Goal: Task Accomplishment & Management: Manage account settings

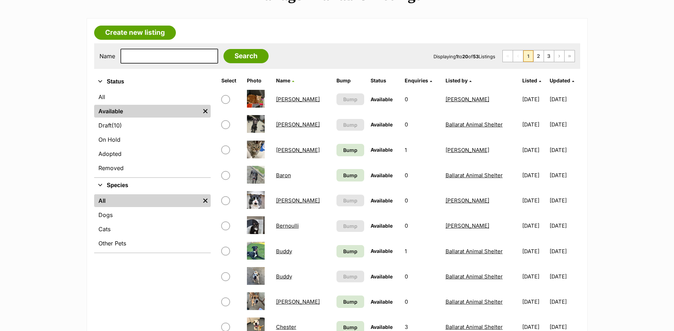
scroll to position [107, 0]
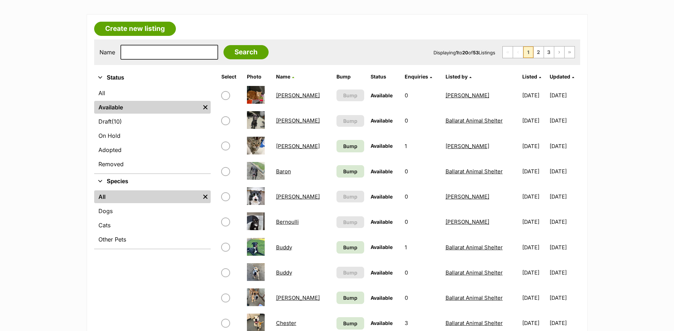
click at [288, 222] on link "Bernoulli" at bounding box center [287, 221] width 23 height 7
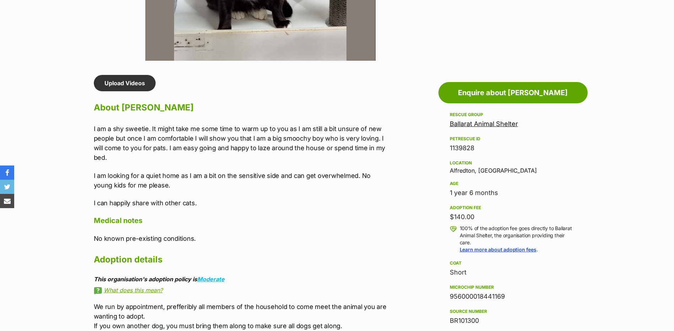
scroll to position [533, 0]
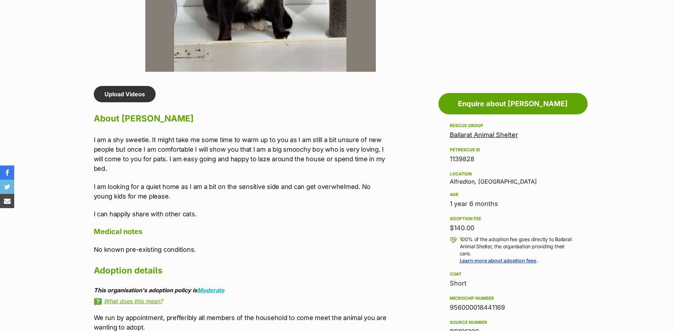
drag, startPoint x: 450, startPoint y: 306, endPoint x: 508, endPoint y: 308, distance: 57.9
click at [508, 308] on div "956000018441169" at bounding box center [513, 308] width 126 height 10
copy div "956000018441169"
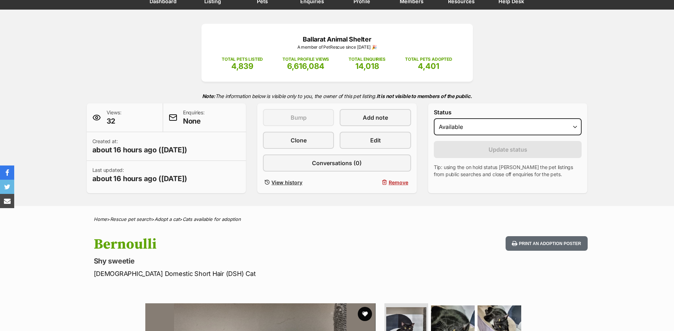
scroll to position [0, 0]
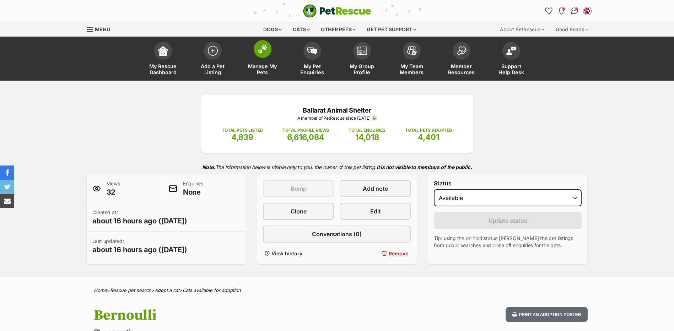
click at [265, 56] on span at bounding box center [263, 49] width 18 height 18
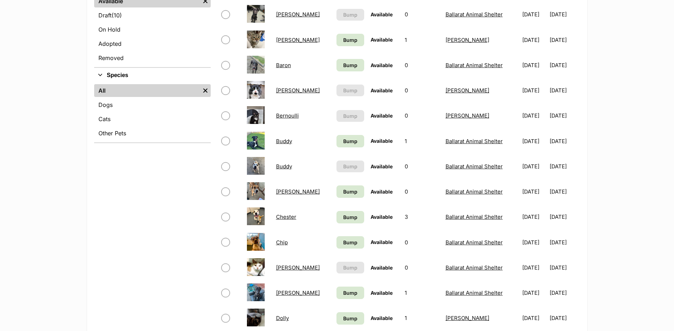
scroll to position [213, 0]
click at [284, 294] on link "[PERSON_NAME]" at bounding box center [298, 292] width 44 height 7
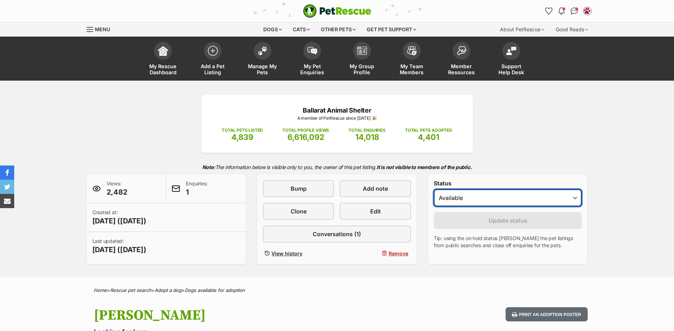
click at [460, 205] on select "Draft - not available as listing has enquires Available On hold Adopted" at bounding box center [508, 197] width 148 height 17
select select "rehomed"
click at [434, 189] on select "Draft - not available as listing has enquires Available On hold Adopted" at bounding box center [508, 197] width 148 height 17
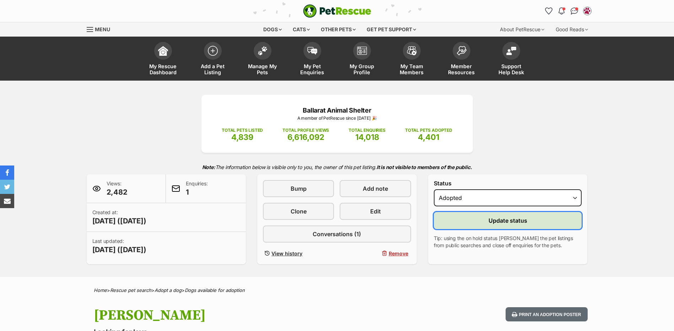
click at [471, 215] on button "Update status" at bounding box center [508, 220] width 148 height 17
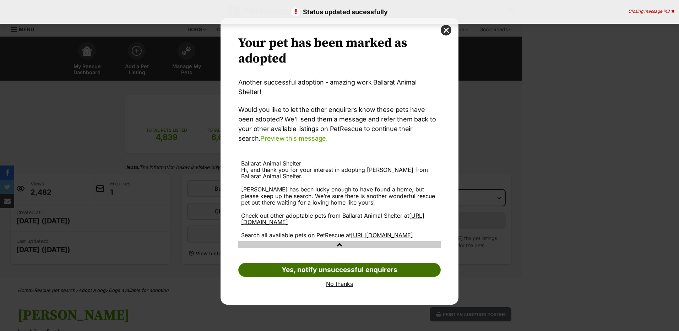
click at [371, 269] on link "Yes, notify unsuccessful enquirers" at bounding box center [339, 270] width 202 height 14
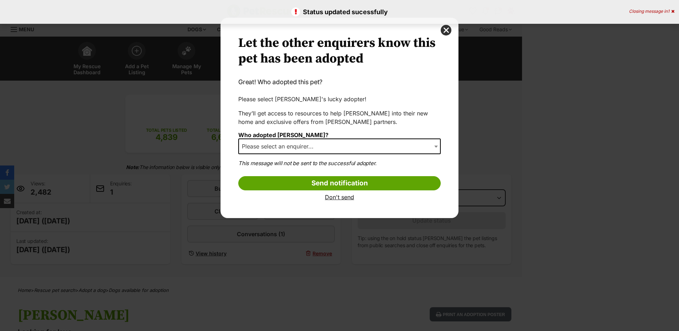
click at [318, 149] on span "Please select an enquirer..." at bounding box center [280, 146] width 82 height 10
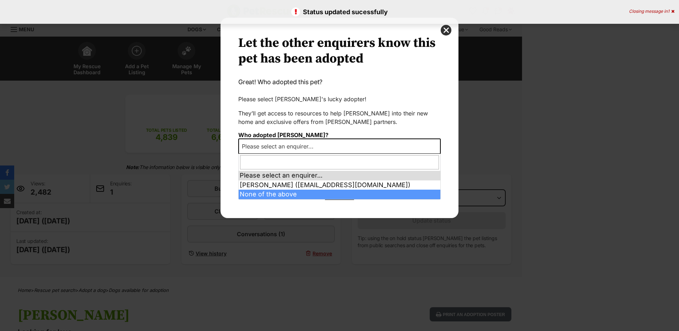
select select "other"
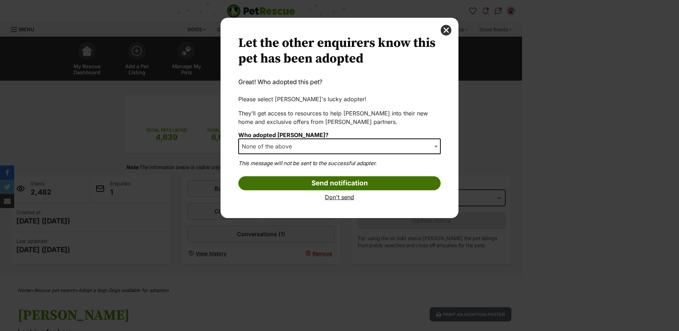
click at [343, 184] on input "Send notification" at bounding box center [339, 183] width 202 height 14
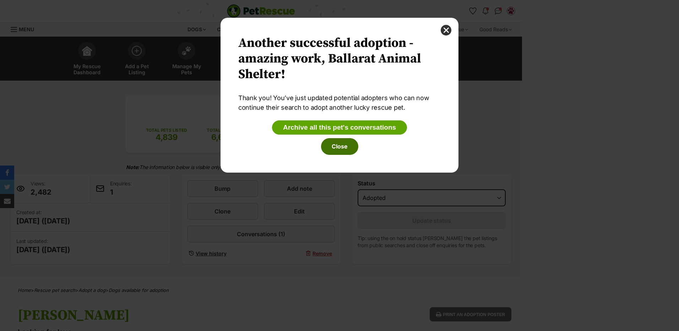
click at [342, 143] on button "Close" at bounding box center [339, 146] width 37 height 16
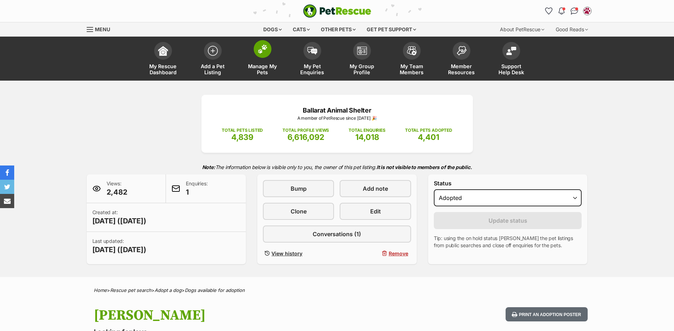
click at [263, 54] on span at bounding box center [263, 49] width 18 height 18
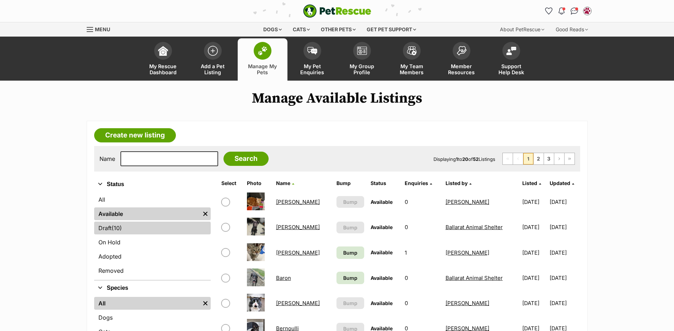
click at [130, 228] on link "Draft (10) Items" at bounding box center [152, 228] width 116 height 13
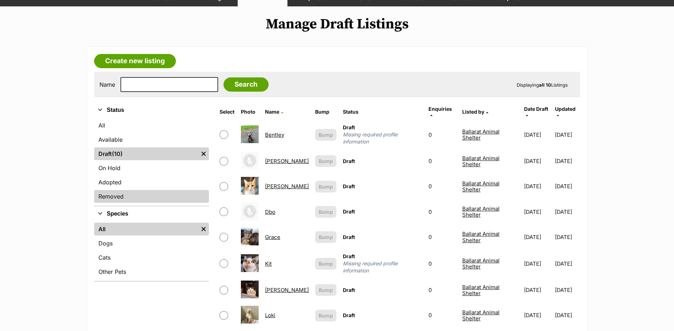
scroll to position [142, 0]
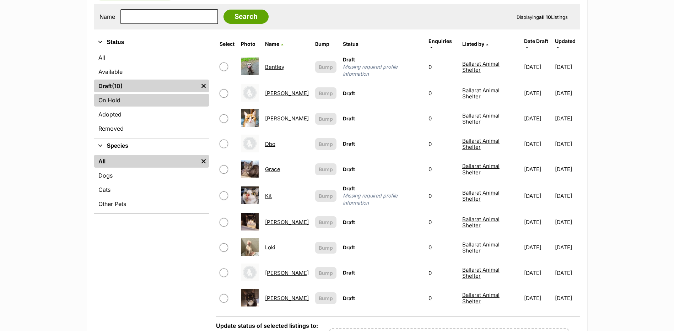
click at [120, 102] on link "On Hold" at bounding box center [151, 100] width 115 height 13
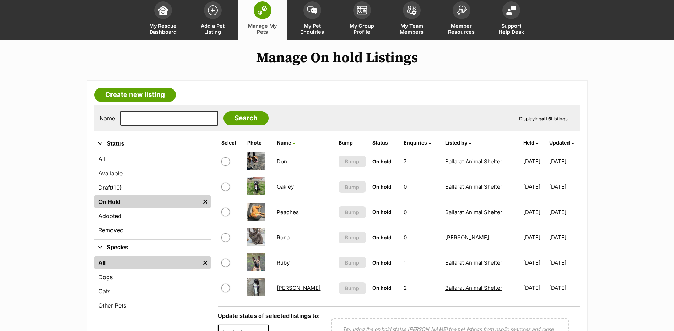
scroll to position [107, 0]
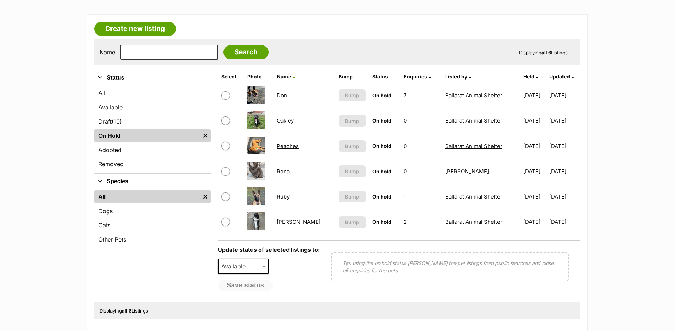
click at [283, 118] on link "Oakley" at bounding box center [285, 120] width 17 height 7
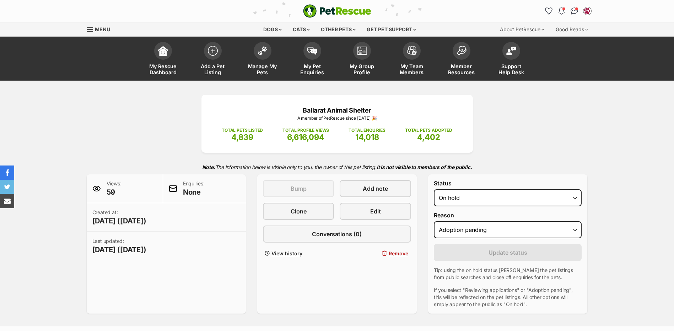
select select "adoption_pending"
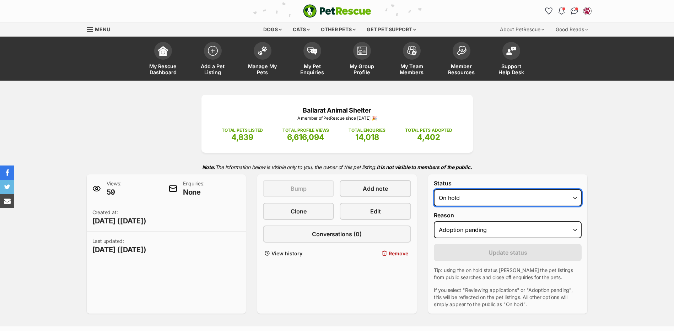
drag, startPoint x: 486, startPoint y: 203, endPoint x: 487, endPoint y: 198, distance: 5.4
click at [486, 203] on select "Draft Available On hold Adopted" at bounding box center [508, 197] width 148 height 17
select select "rehomed"
click at [434, 189] on select "Draft Available On hold Adopted" at bounding box center [508, 197] width 148 height 17
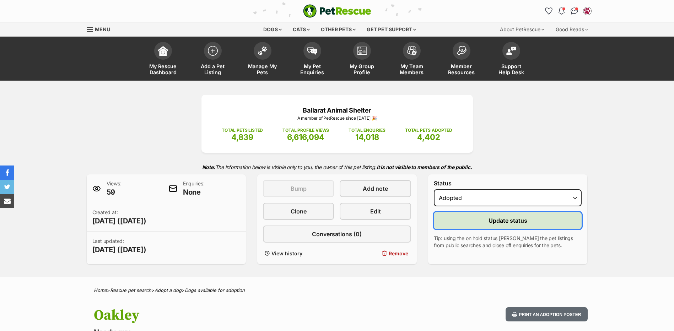
click at [461, 222] on button "Update status" at bounding box center [508, 220] width 148 height 17
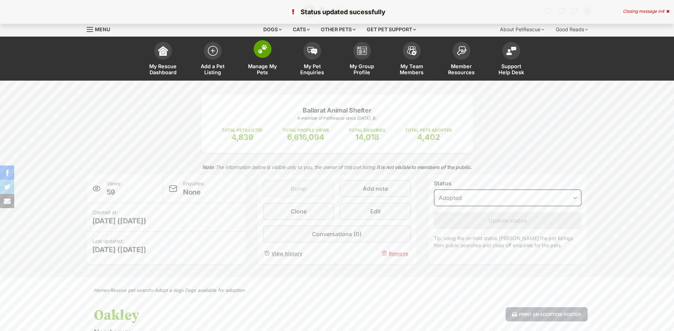
click at [267, 51] on span at bounding box center [263, 49] width 18 height 18
